Goal: Check status

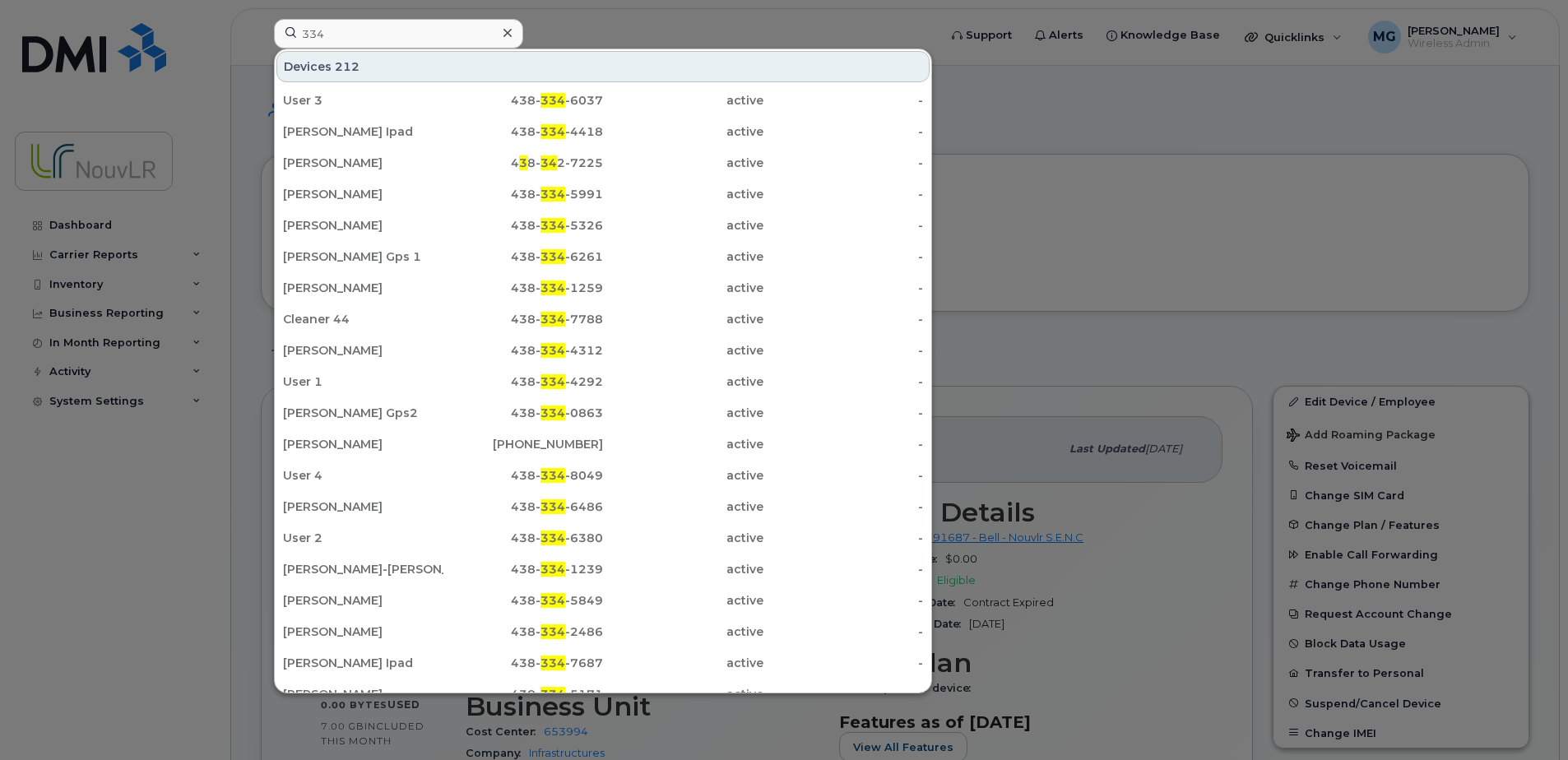
click at [336, 32] on input "334" at bounding box center [399, 33] width 250 height 30
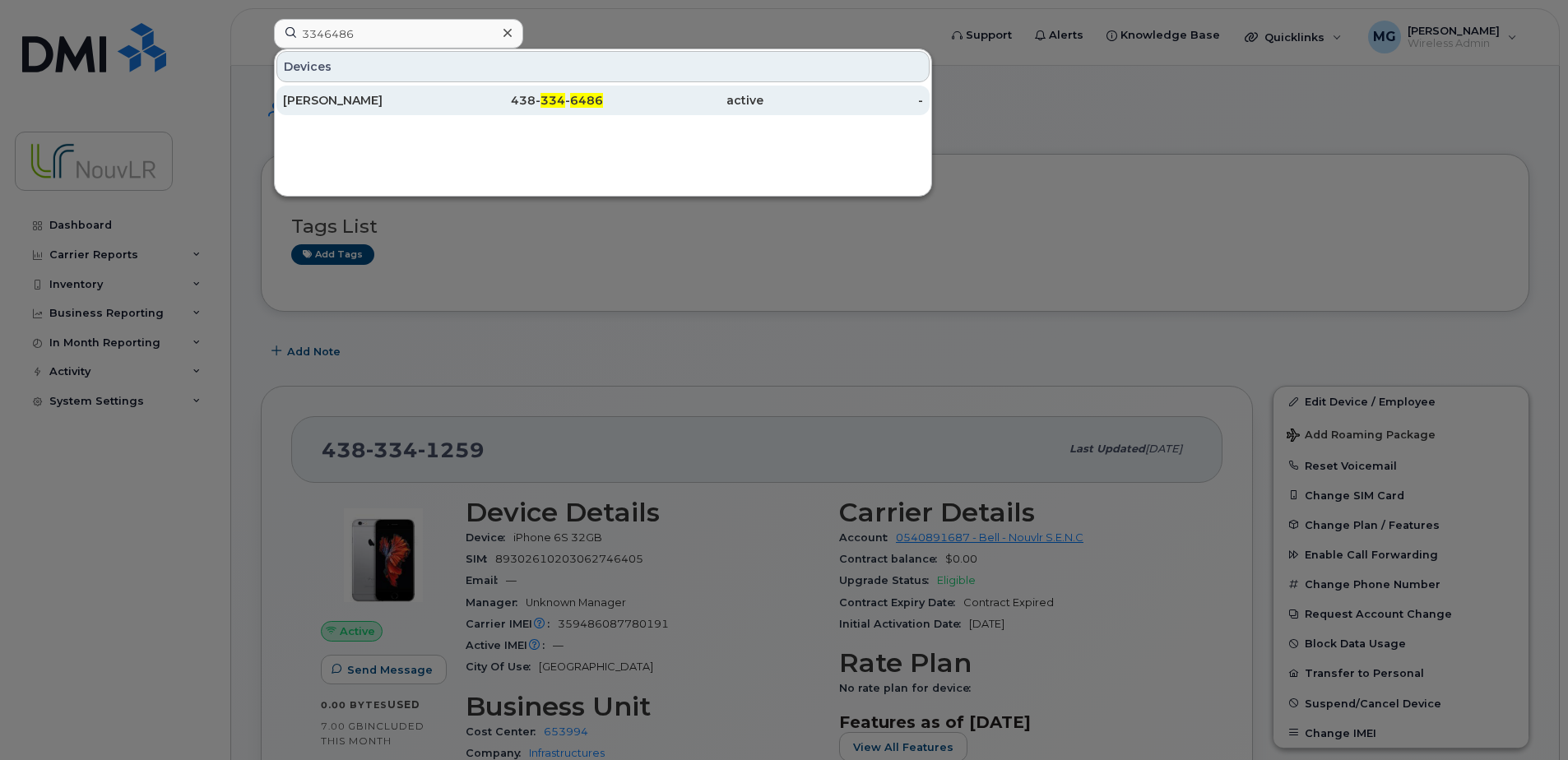
type input "3346486"
click at [336, 101] on div "[PERSON_NAME]" at bounding box center [363, 100] width 160 height 16
click at [342, 99] on div "[PERSON_NAME]" at bounding box center [363, 100] width 160 height 16
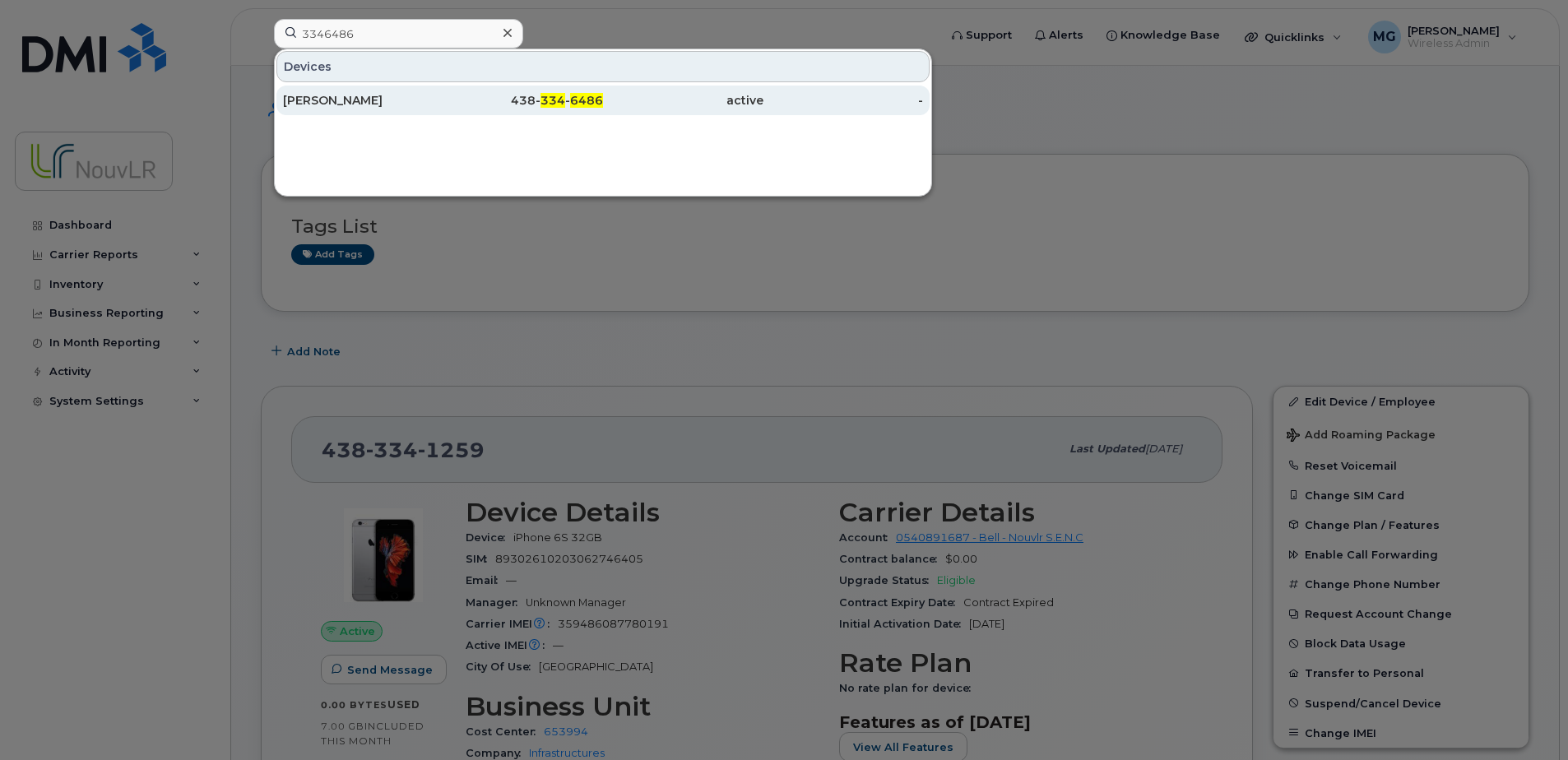
click at [338, 101] on div "[PERSON_NAME]" at bounding box center [363, 100] width 160 height 16
click at [583, 100] on span "6486" at bounding box center [586, 100] width 33 height 14
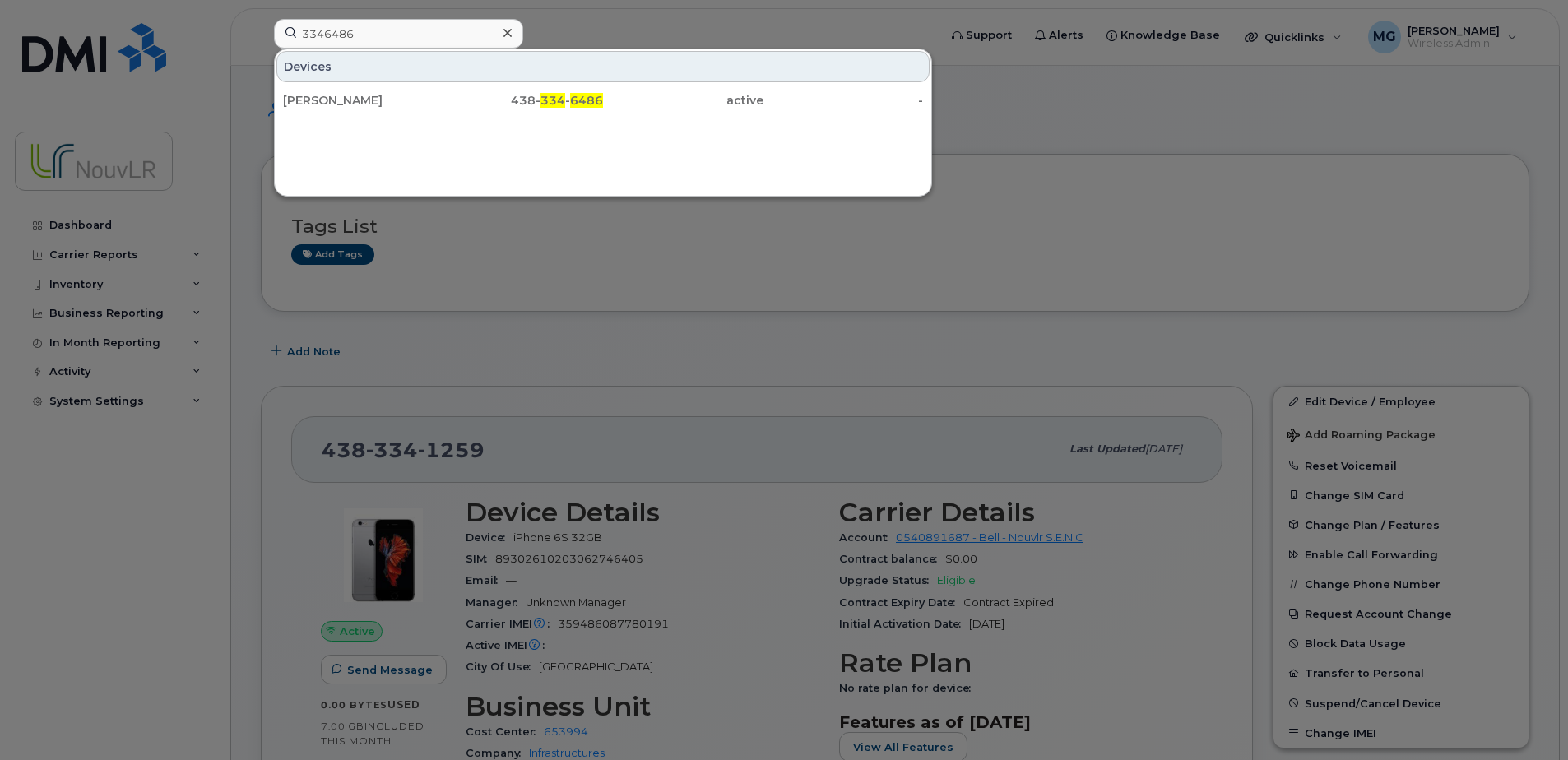
click at [465, 239] on div at bounding box center [784, 380] width 1568 height 760
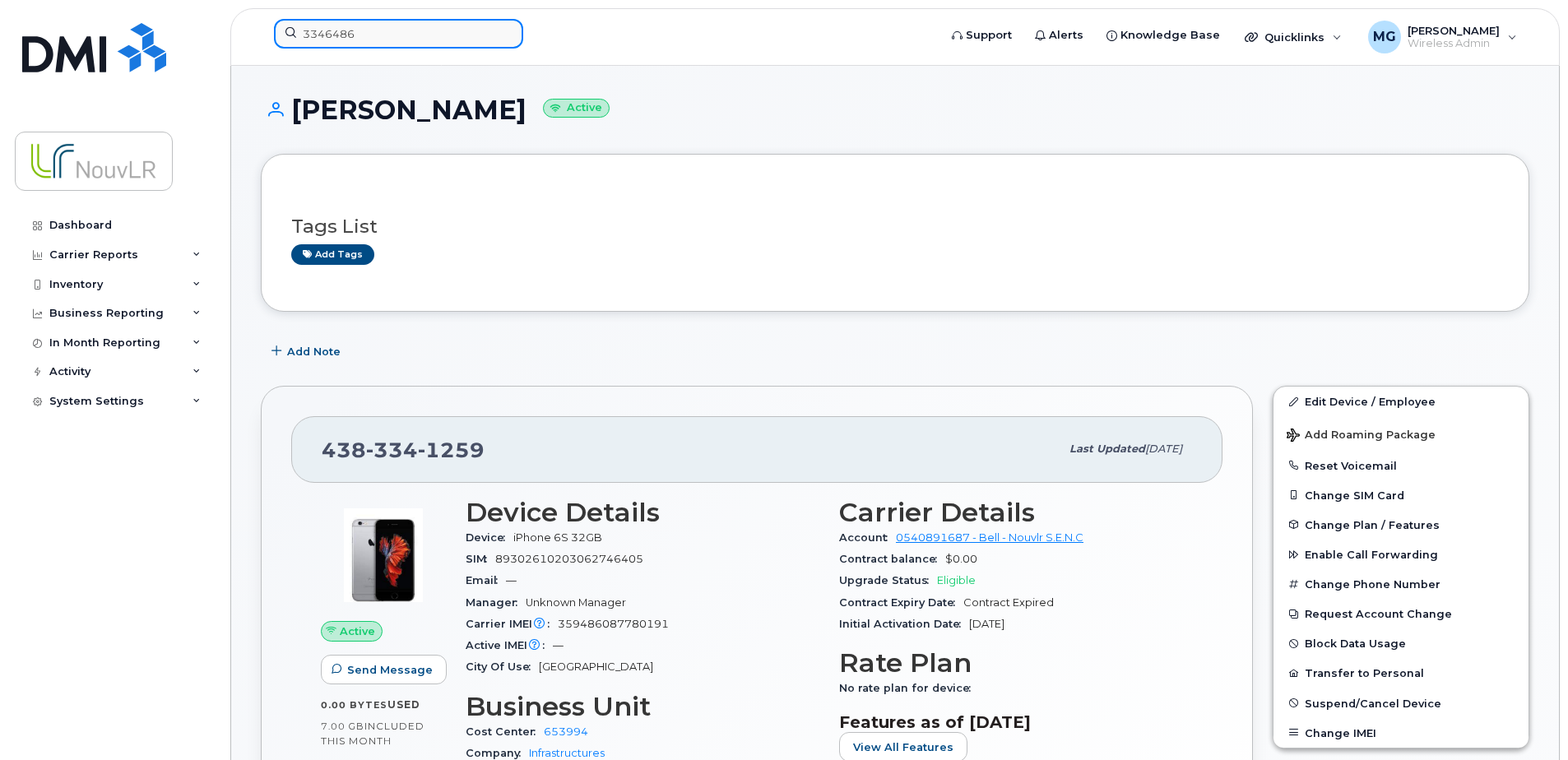
click at [370, 32] on input "3346486" at bounding box center [399, 33] width 250 height 30
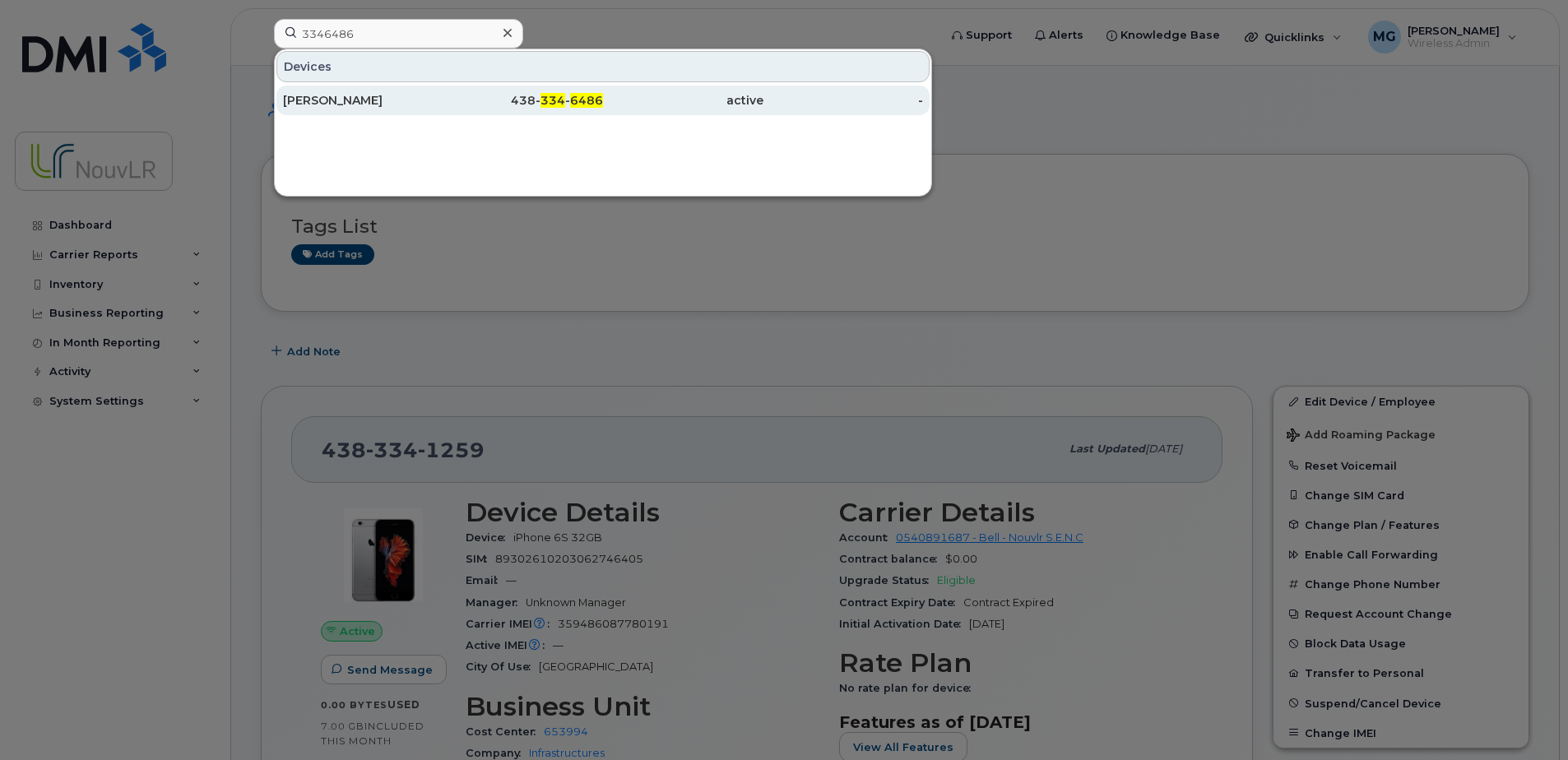
click at [366, 105] on div "[PERSON_NAME]" at bounding box center [363, 100] width 160 height 16
